Goal: Information Seeking & Learning: Learn about a topic

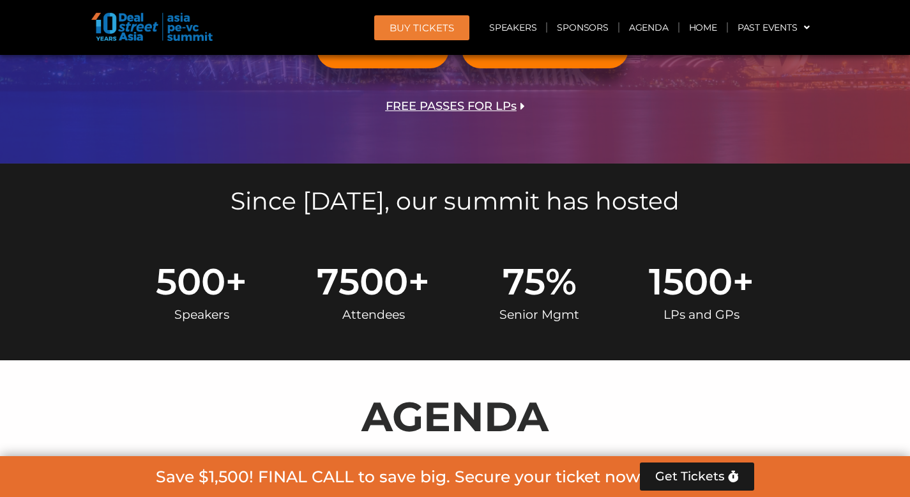
scroll to position [605, 0]
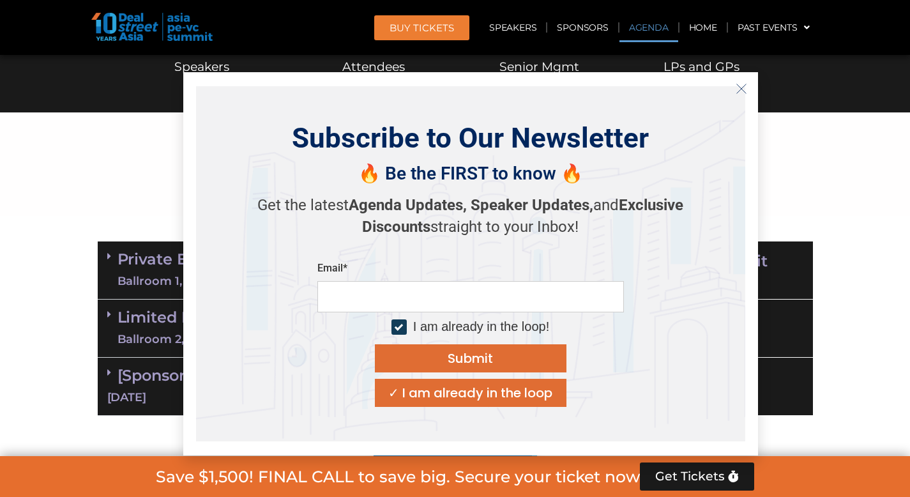
click at [743, 86] on icon "Close" at bounding box center [741, 88] width 11 height 11
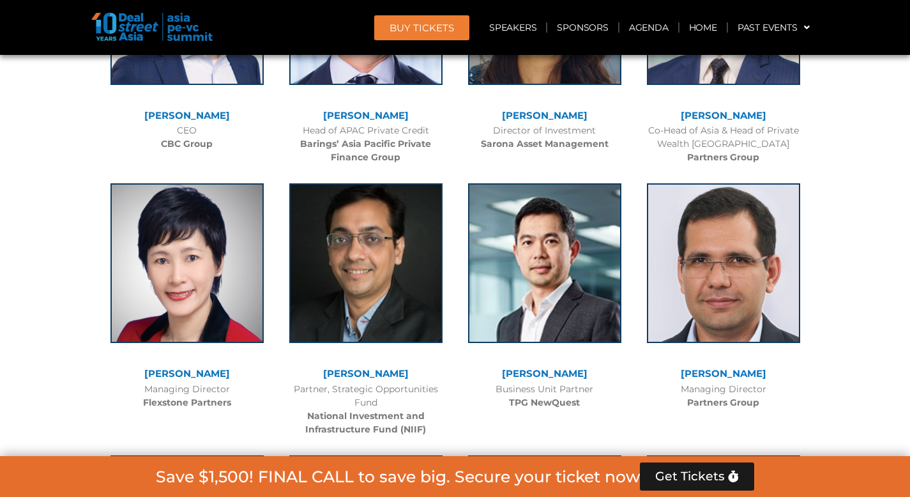
scroll to position [2398, 0]
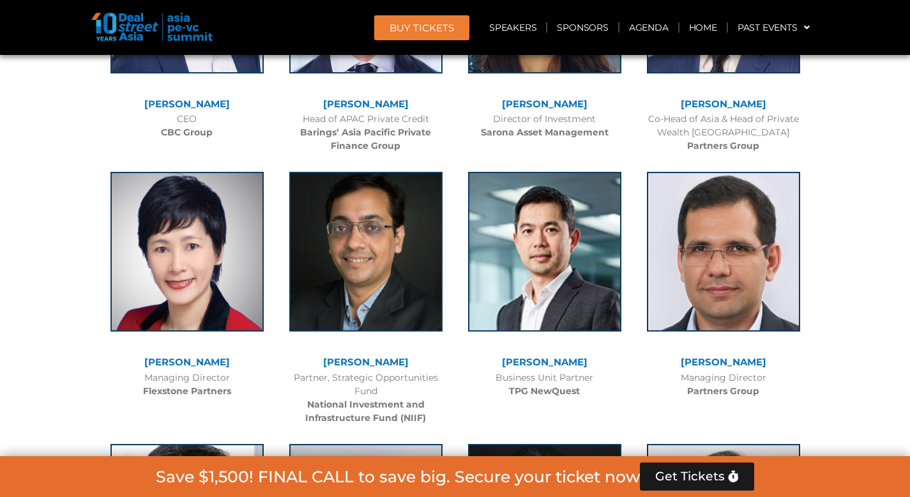
click at [712, 362] on link "[PERSON_NAME]" at bounding box center [724, 362] width 86 height 12
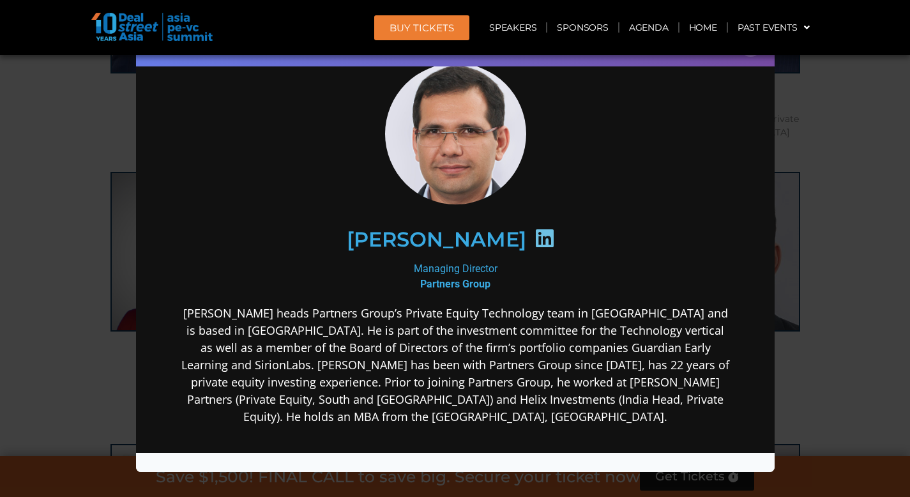
scroll to position [100, 0]
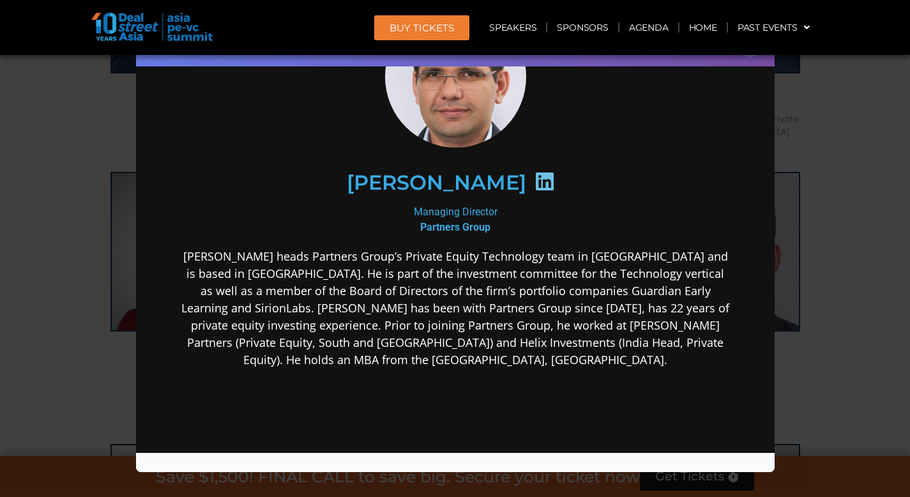
click at [798, 344] on div "Speaker Profile ×" at bounding box center [455, 248] width 910 height 497
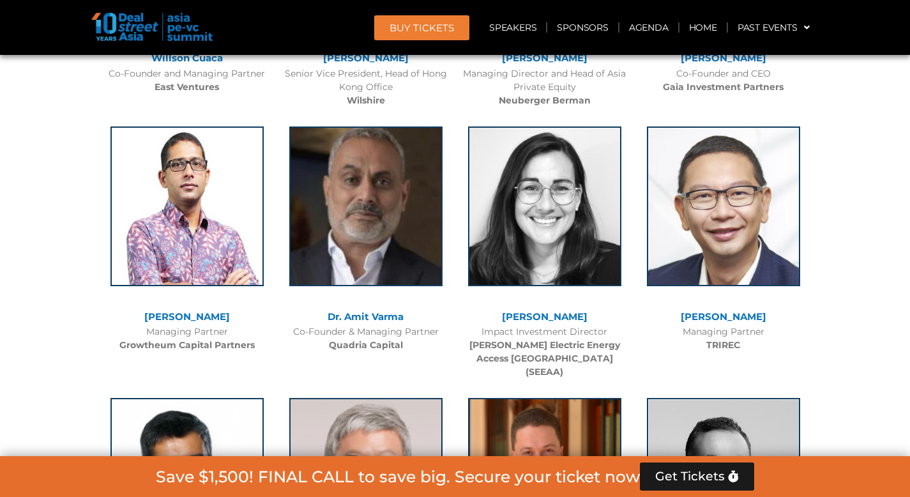
scroll to position [3239, 0]
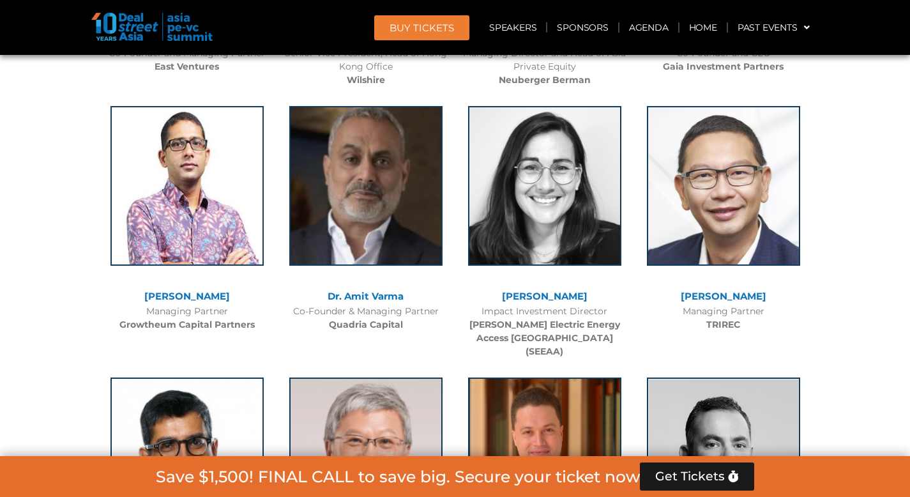
click at [201, 298] on link "[PERSON_NAME]" at bounding box center [187, 296] width 86 height 12
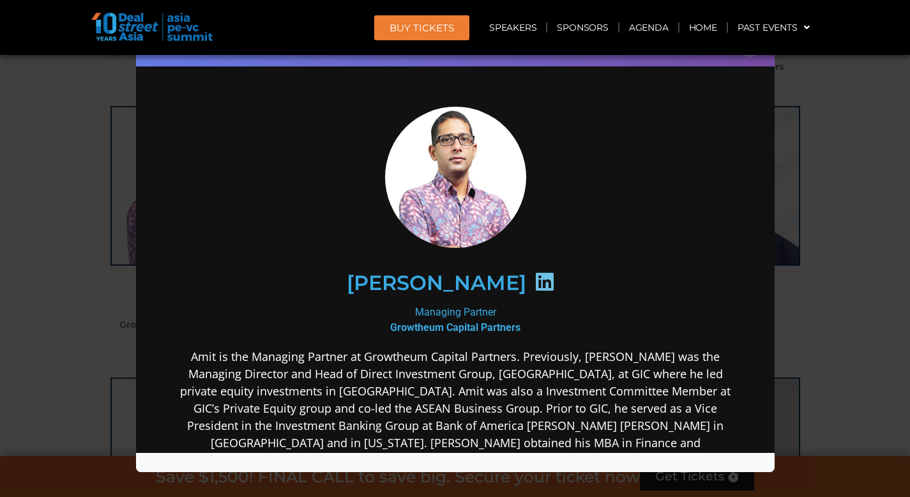
scroll to position [113, 0]
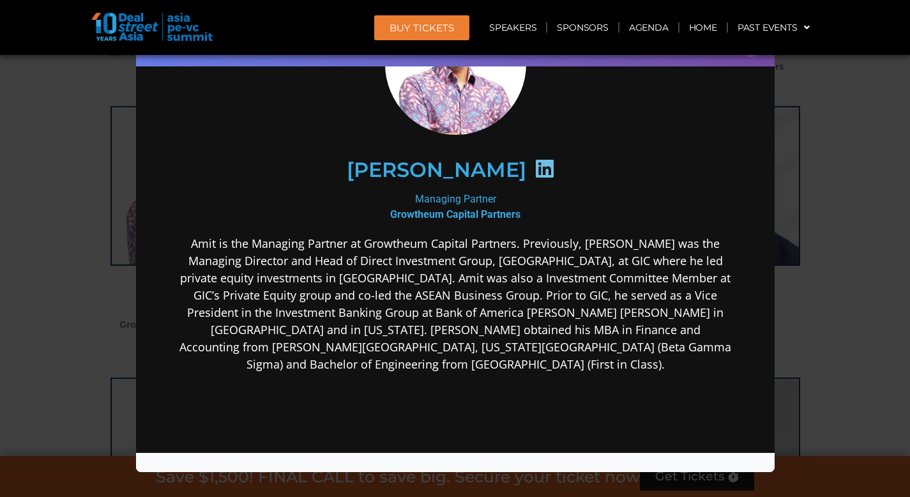
click at [846, 301] on div "Speaker Profile ×" at bounding box center [455, 248] width 910 height 497
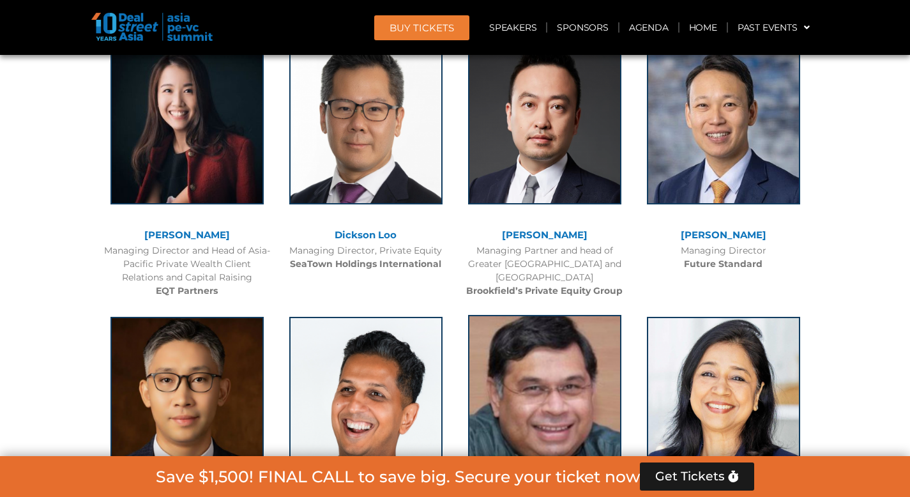
scroll to position [4079, 0]
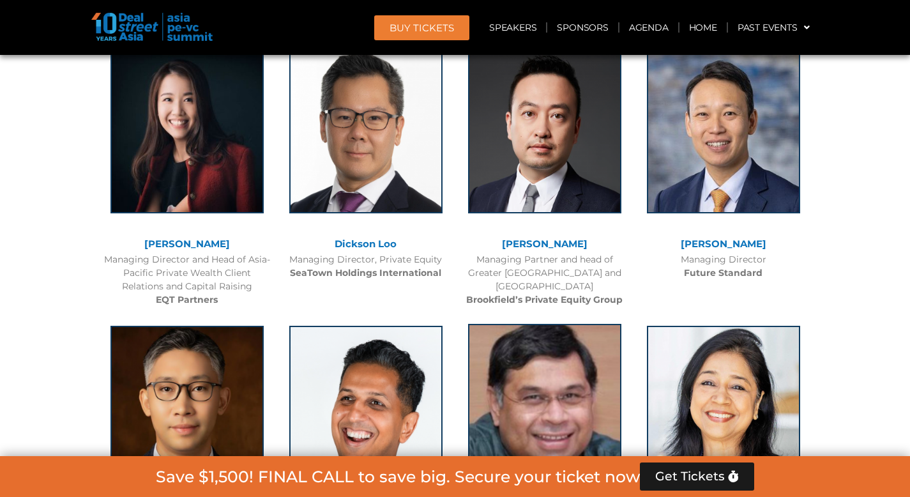
click at [582, 350] on img at bounding box center [544, 404] width 153 height 160
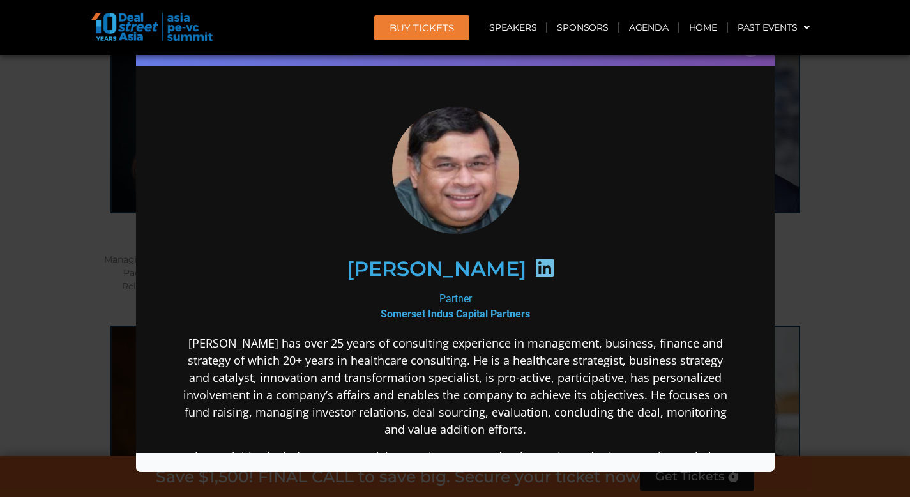
scroll to position [0, 0]
click at [835, 335] on div "Speaker Profile ×" at bounding box center [455, 248] width 910 height 497
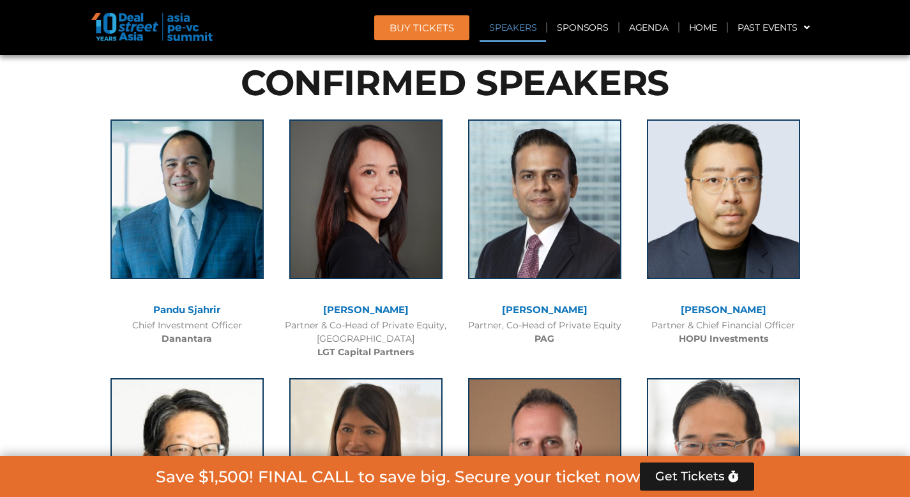
scroll to position [1408, 0]
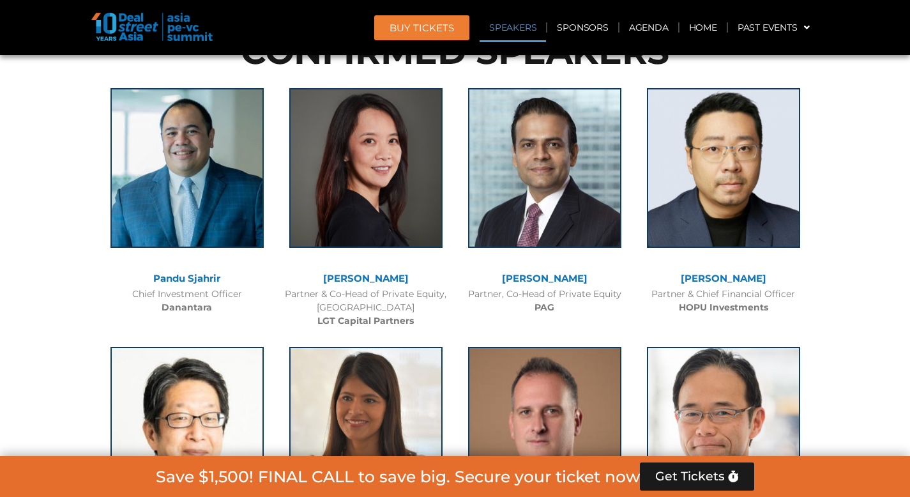
click at [199, 280] on link "Pandu Sjahrir" at bounding box center [186, 278] width 67 height 12
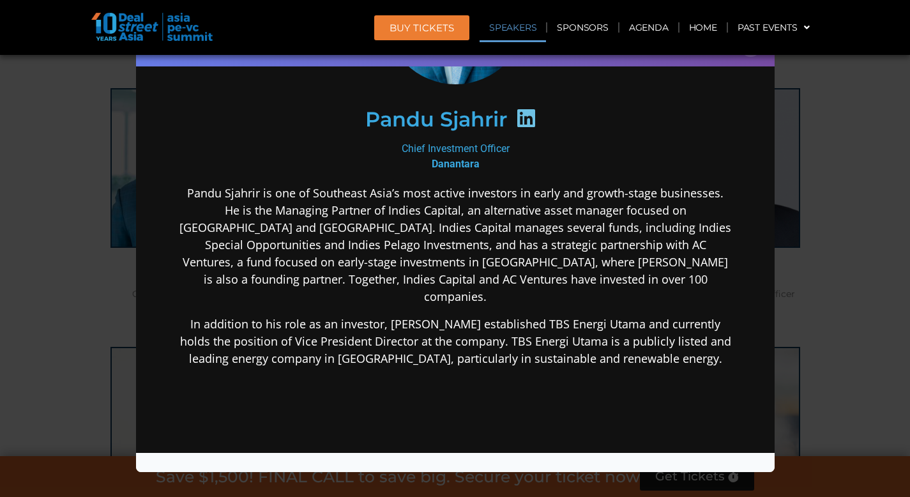
scroll to position [164, 0]
click at [93, 276] on div "Speaker Profile ×" at bounding box center [455, 248] width 910 height 497
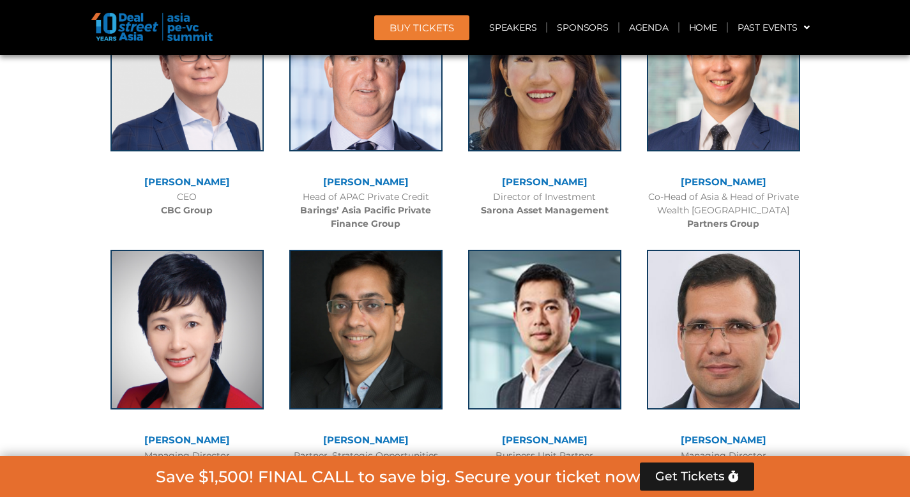
scroll to position [2417, 0]
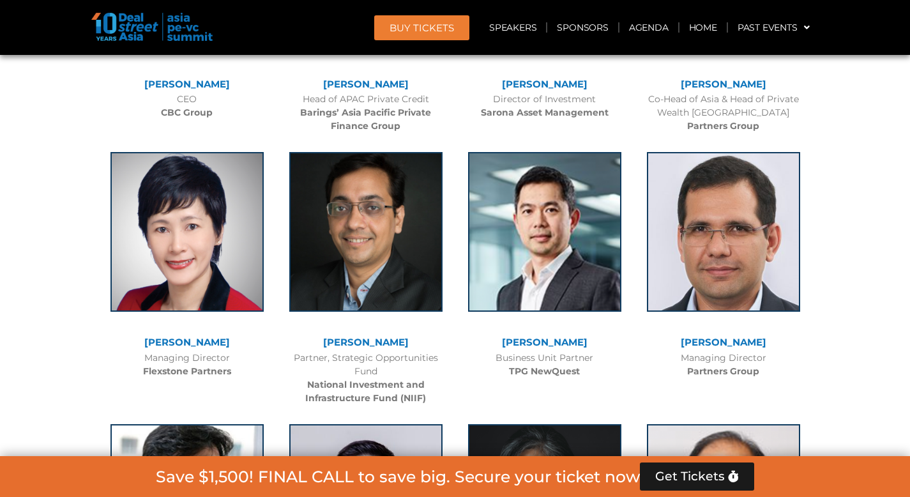
click at [536, 339] on link "[PERSON_NAME]" at bounding box center [545, 342] width 86 height 12
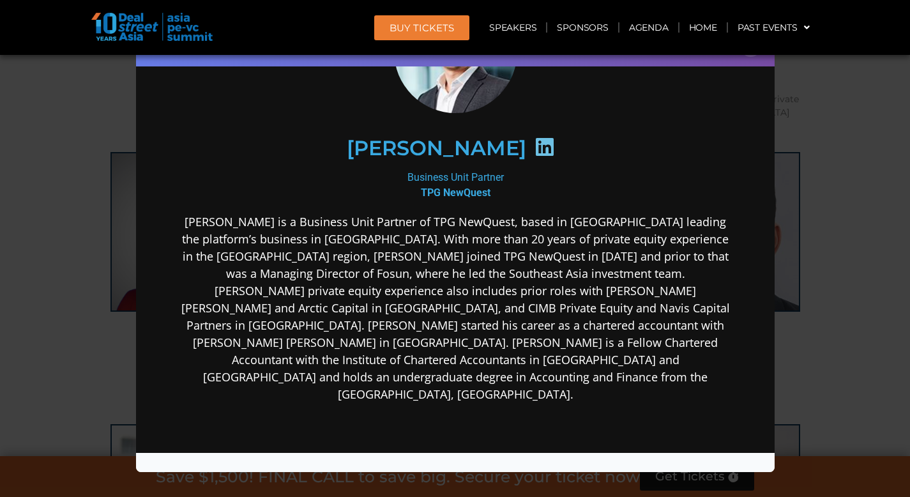
scroll to position [132, 0]
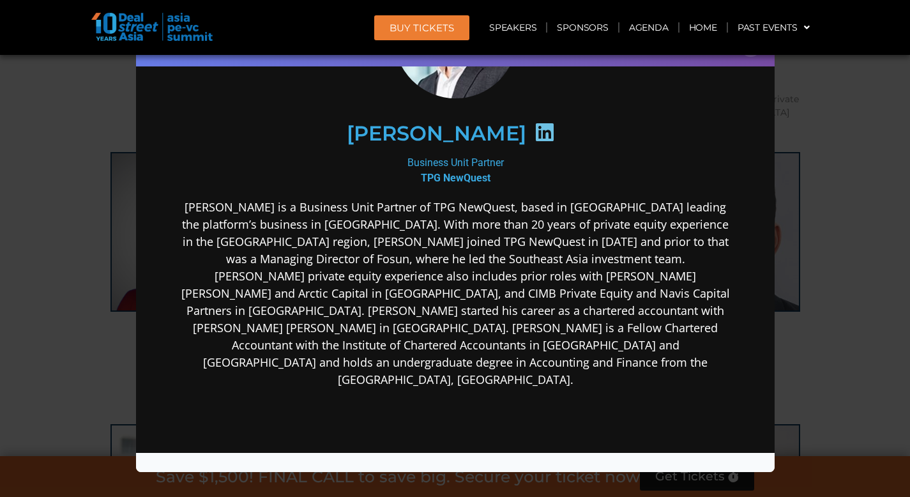
click at [854, 328] on div "Speaker Profile ×" at bounding box center [455, 248] width 910 height 497
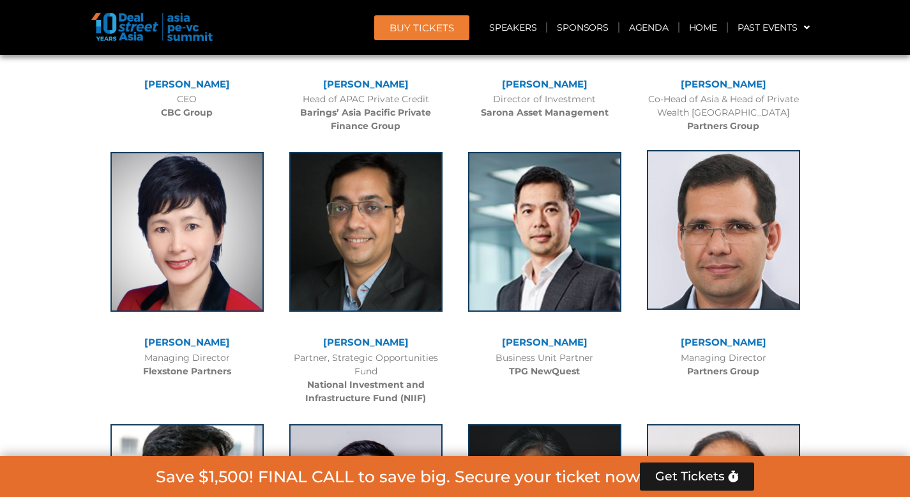
click at [761, 268] on img at bounding box center [723, 230] width 153 height 160
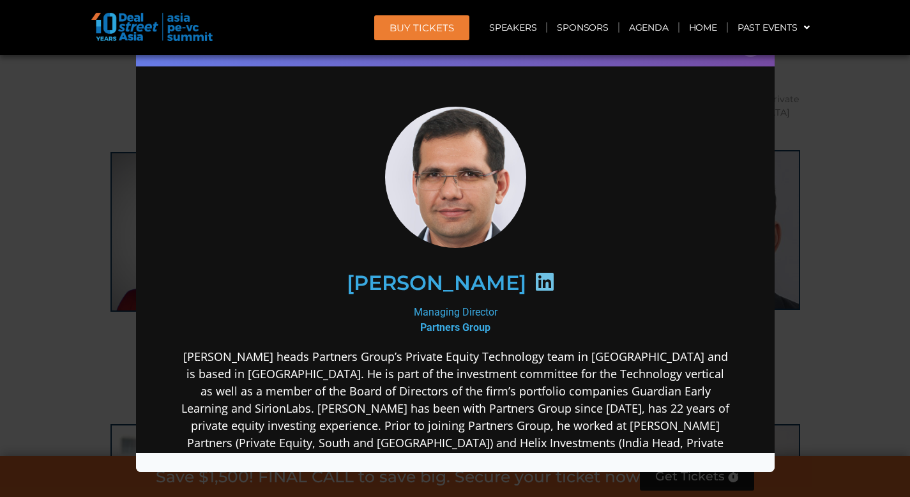
scroll to position [0, 0]
click at [857, 294] on div "Speaker Profile ×" at bounding box center [455, 248] width 910 height 497
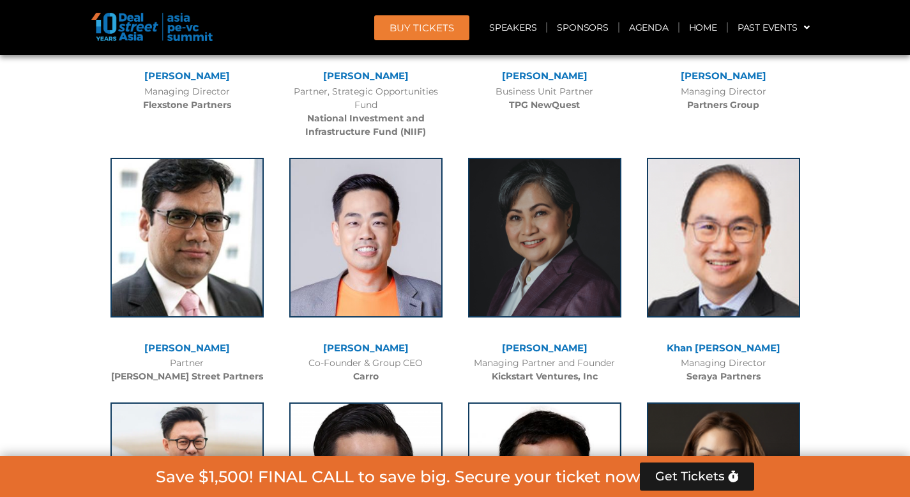
scroll to position [2757, 0]
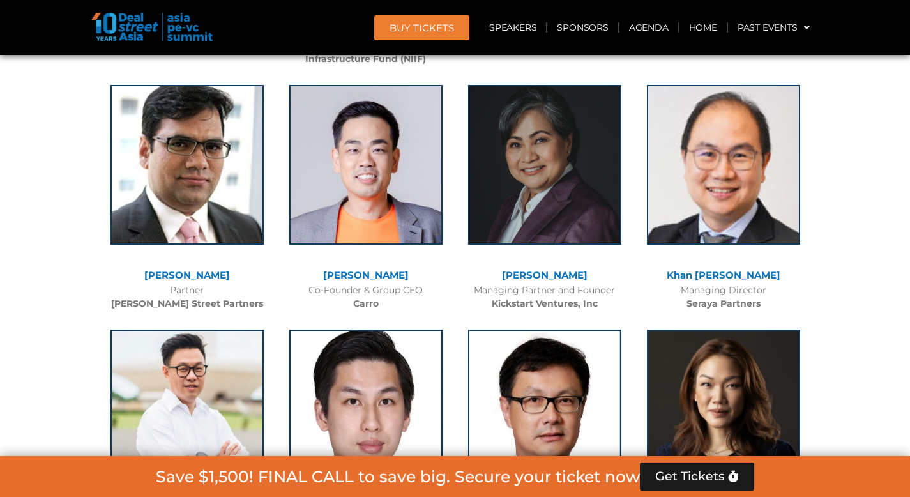
click at [564, 275] on link "[PERSON_NAME]" at bounding box center [545, 275] width 86 height 12
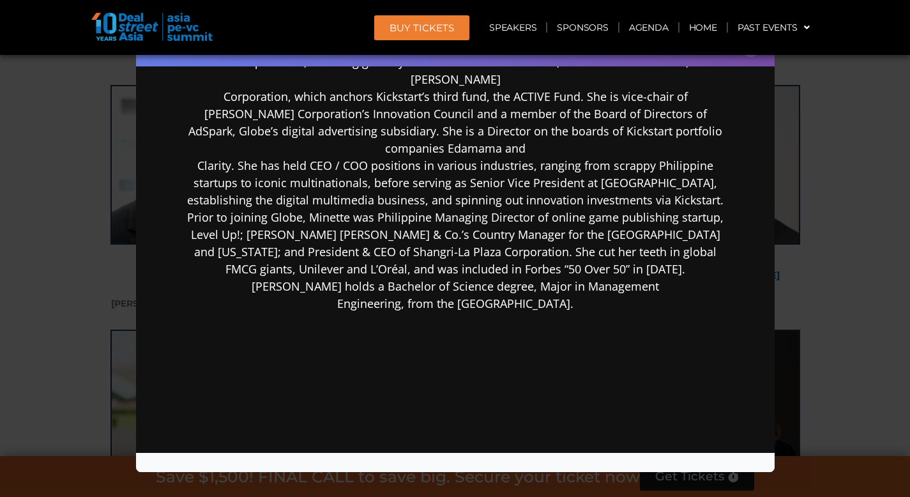
scroll to position [304, 0]
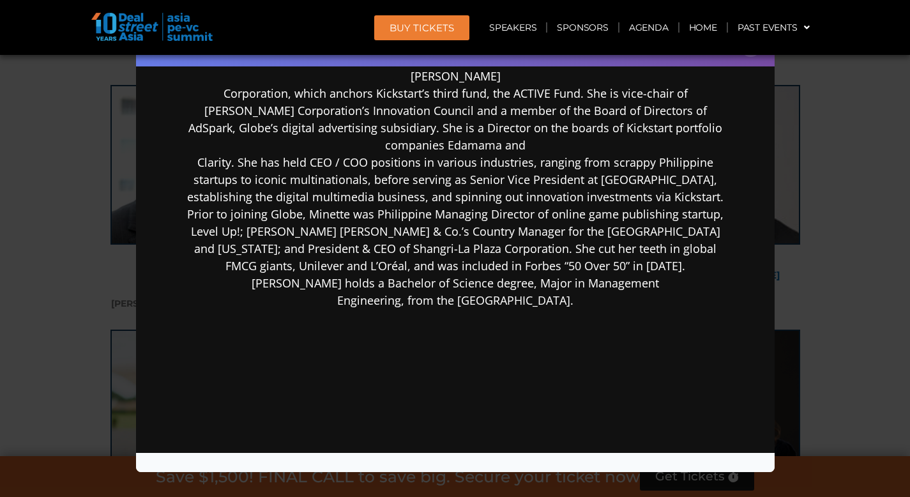
click at [831, 305] on div "Speaker Profile ×" at bounding box center [455, 248] width 910 height 497
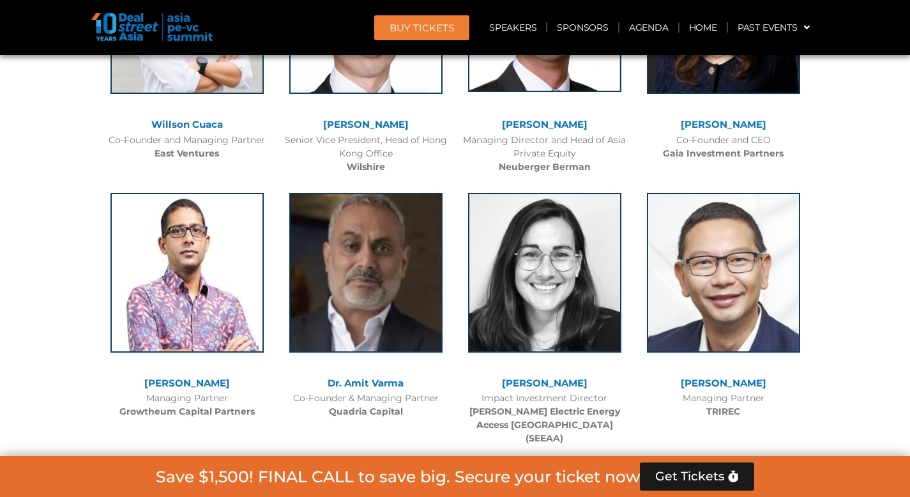
scroll to position [3163, 0]
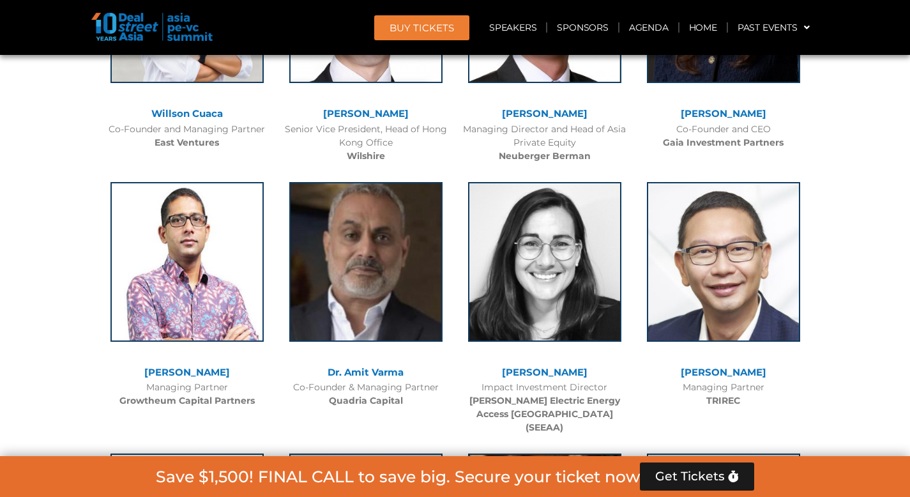
click at [192, 370] on link "[PERSON_NAME]" at bounding box center [187, 372] width 86 height 12
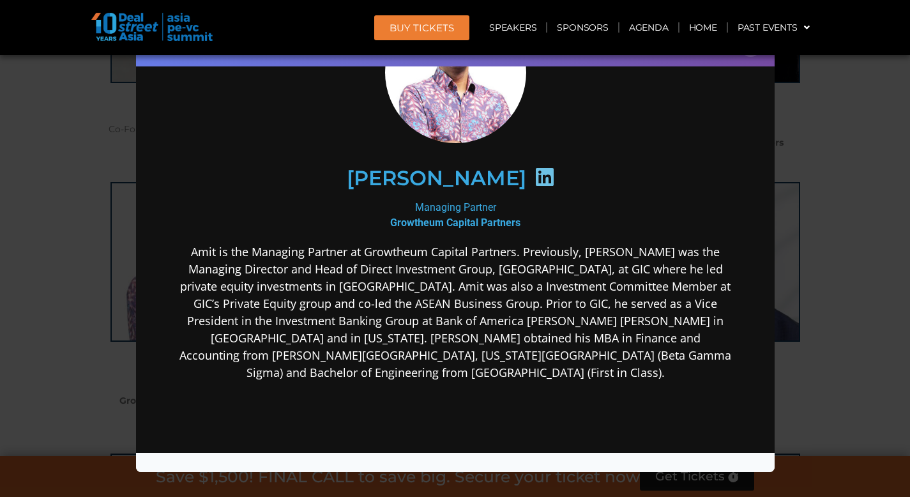
scroll to position [107, 0]
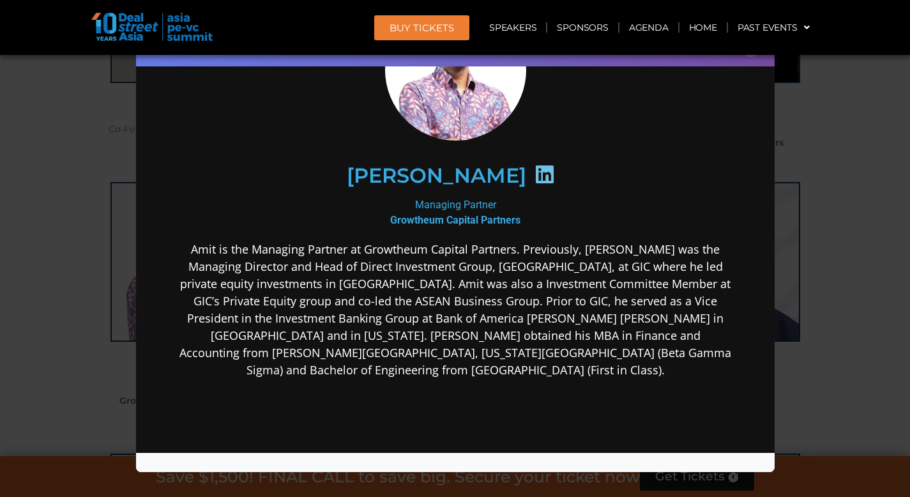
click at [798, 315] on div "Speaker Profile ×" at bounding box center [455, 248] width 910 height 497
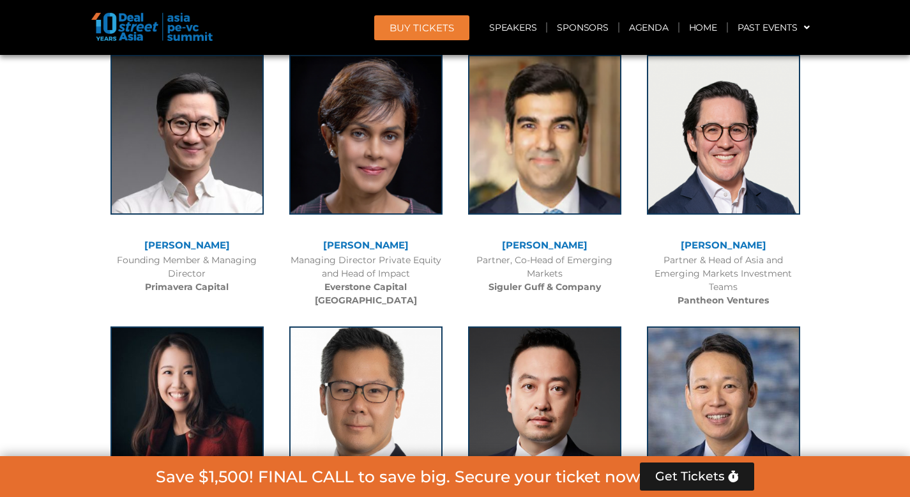
scroll to position [3823, 0]
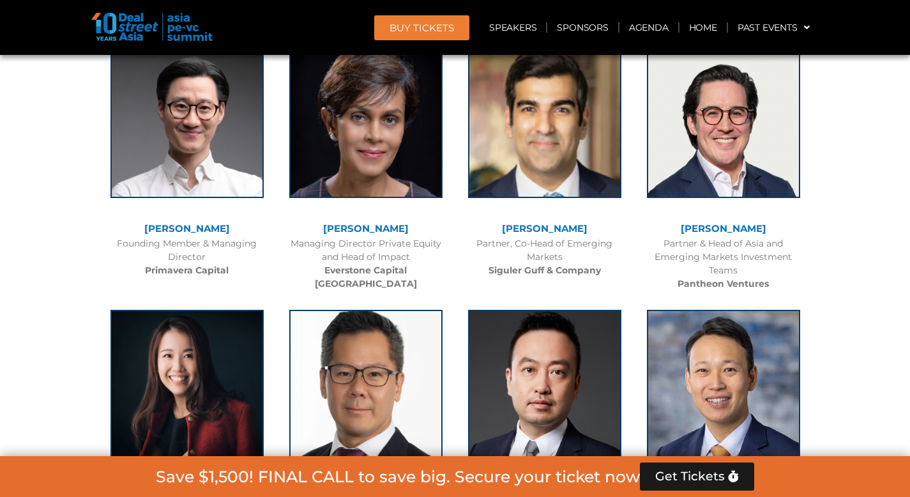
click at [559, 222] on link "[PERSON_NAME]" at bounding box center [545, 228] width 86 height 12
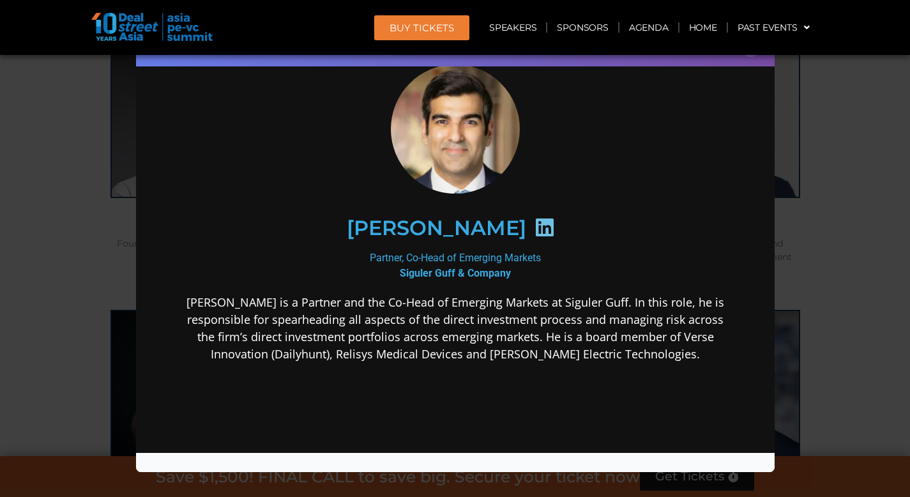
scroll to position [100, 0]
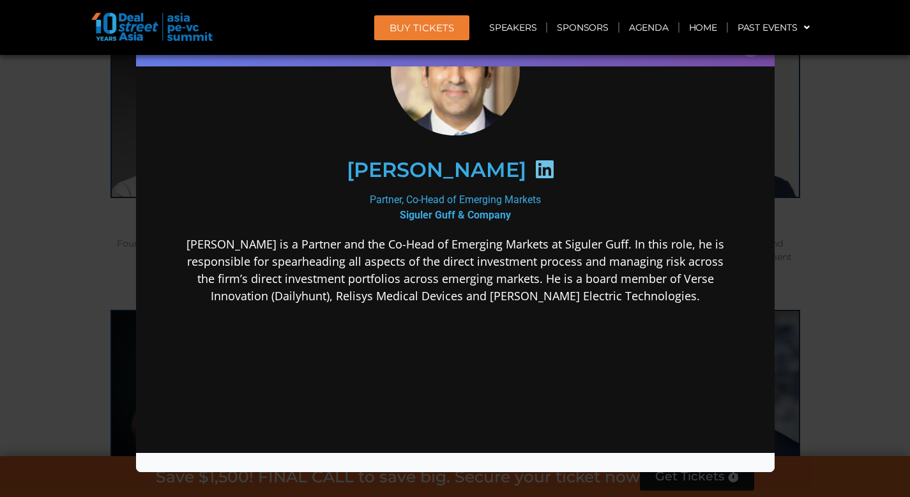
click at [821, 271] on div "Speaker Profile ×" at bounding box center [455, 248] width 910 height 497
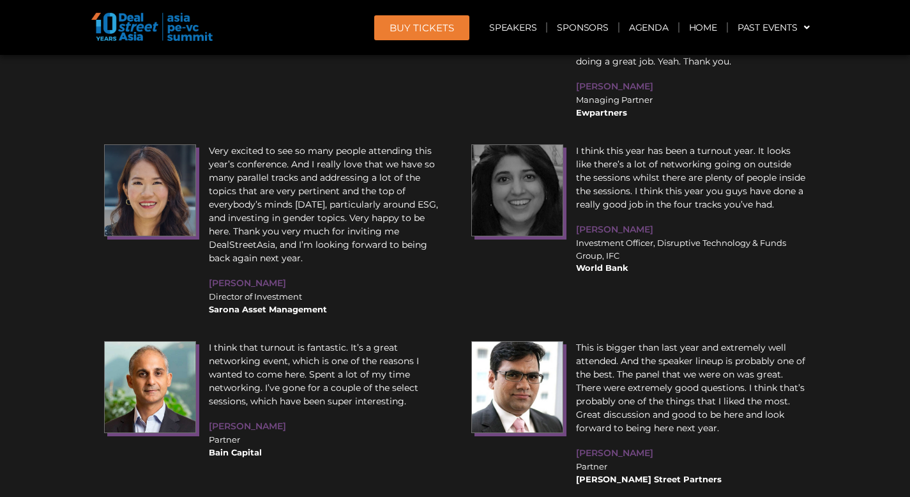
scroll to position [15316, 0]
